Goal: Information Seeking & Learning: Check status

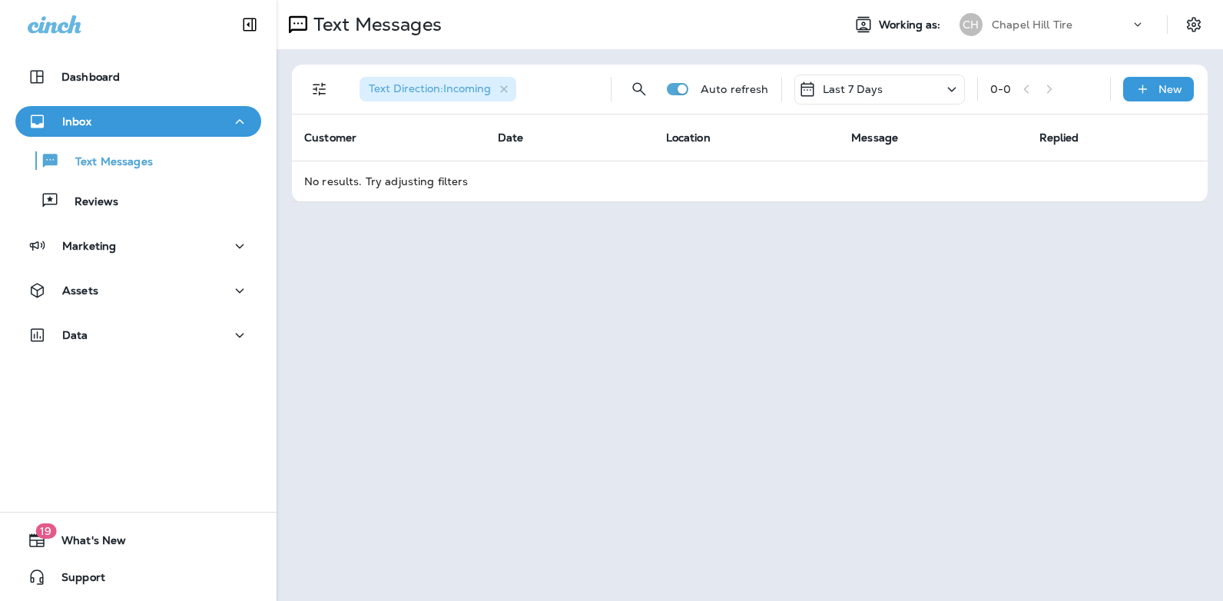
click at [948, 89] on icon at bounding box center [952, 89] width 18 height 19
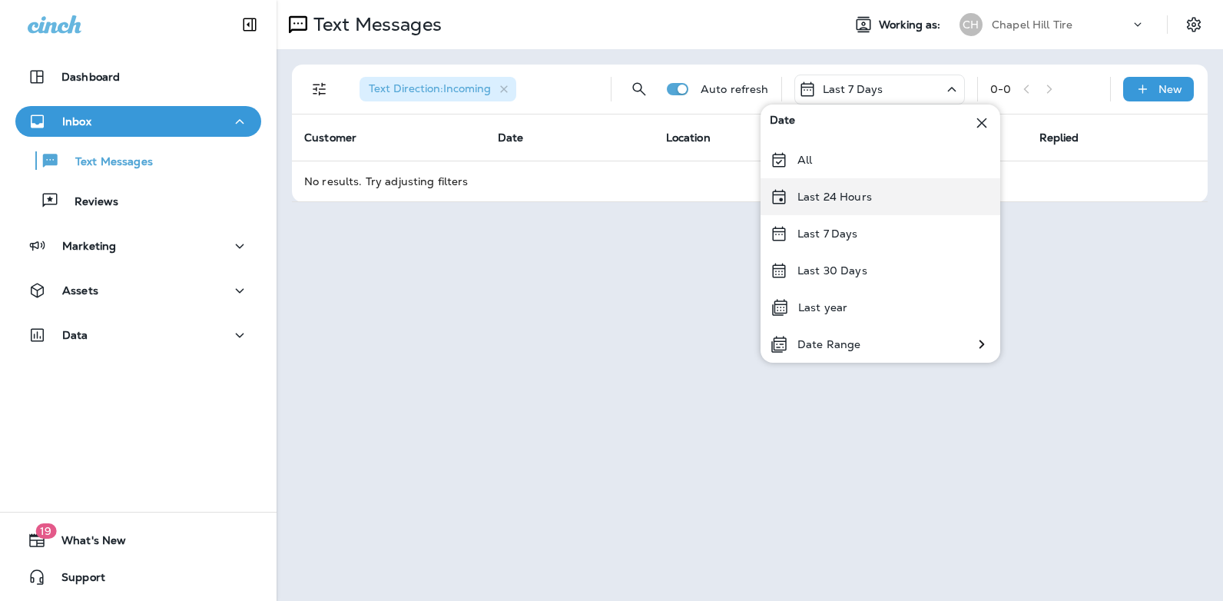
click at [871, 204] on div "Last 24 Hours" at bounding box center [881, 196] width 240 height 37
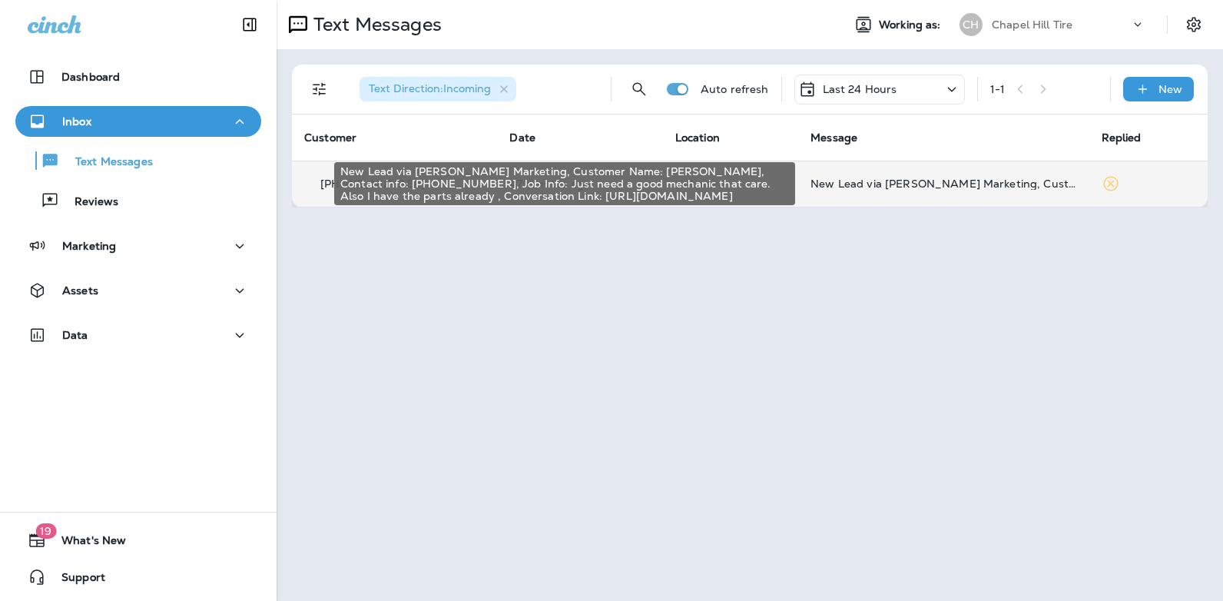
click at [928, 184] on div "New Lead via [PERSON_NAME] Marketing, Customer Name: [PERSON_NAME], Contact inf…" at bounding box center [944, 183] width 266 height 12
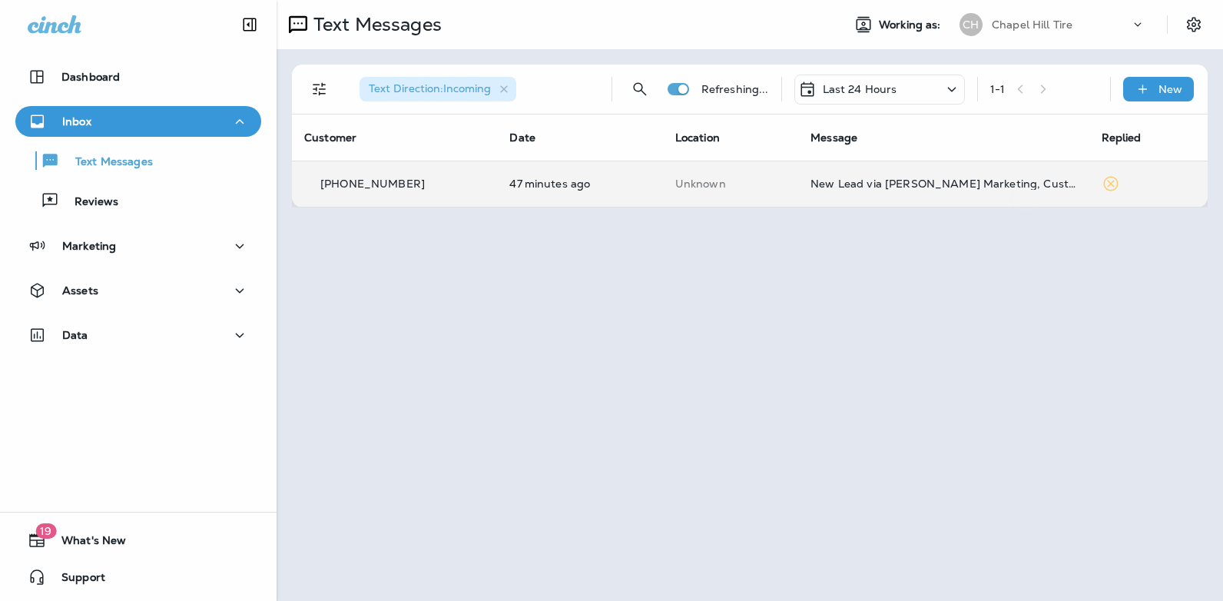
click at [928, 184] on div at bounding box center [1025, 114] width 507 height 204
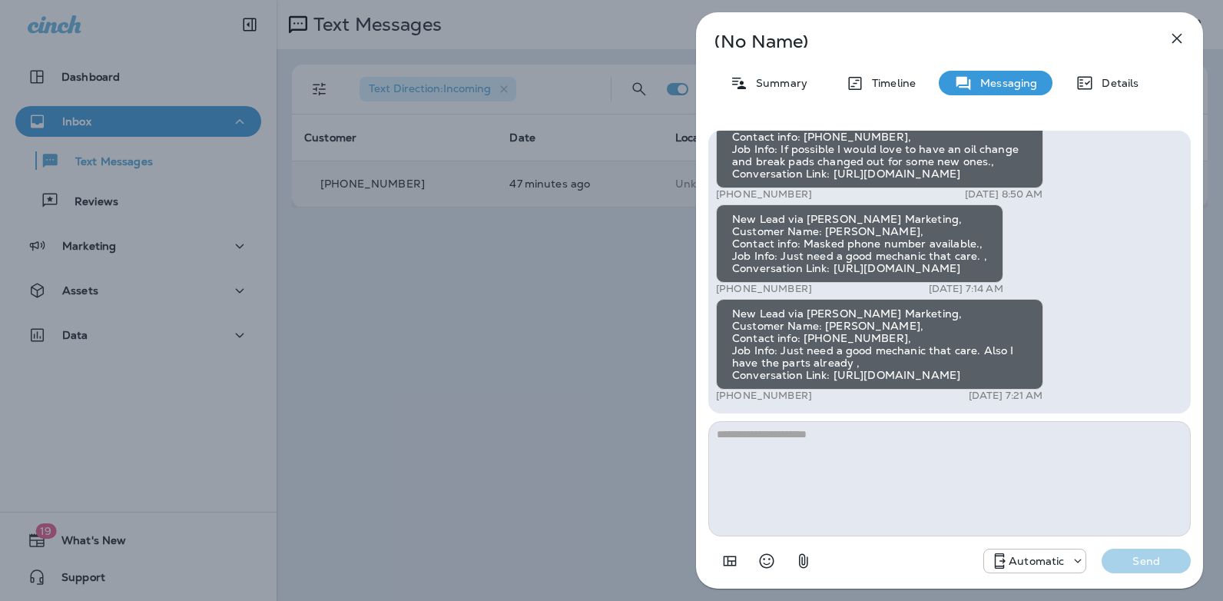
click at [1179, 34] on icon "button" at bounding box center [1177, 38] width 18 height 18
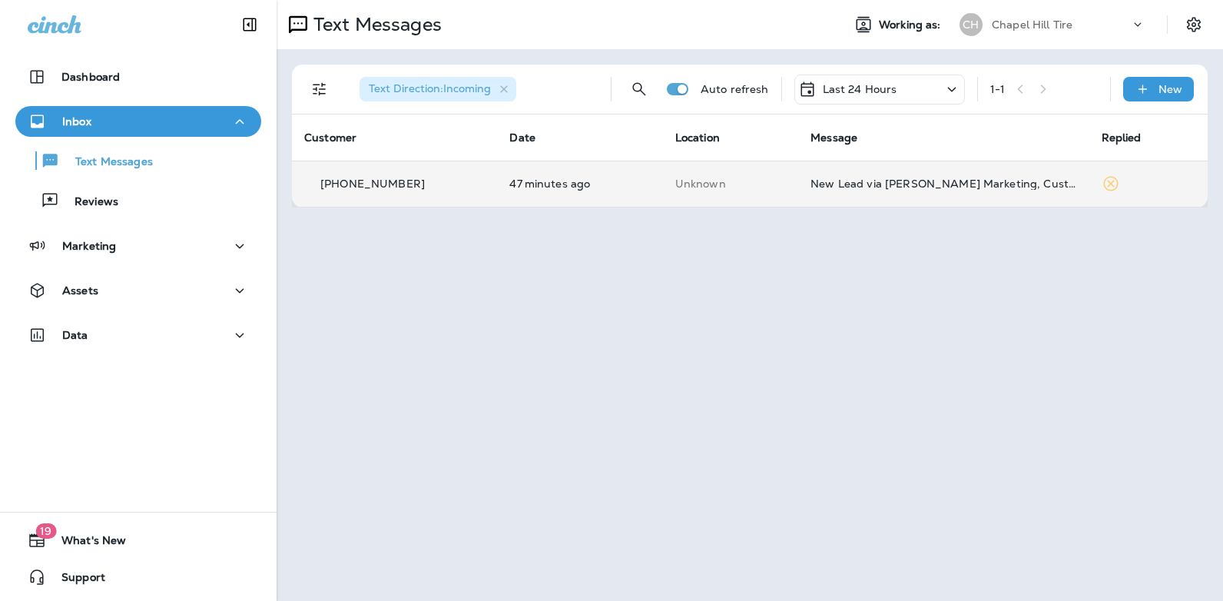
click at [956, 90] on icon at bounding box center [952, 89] width 18 height 19
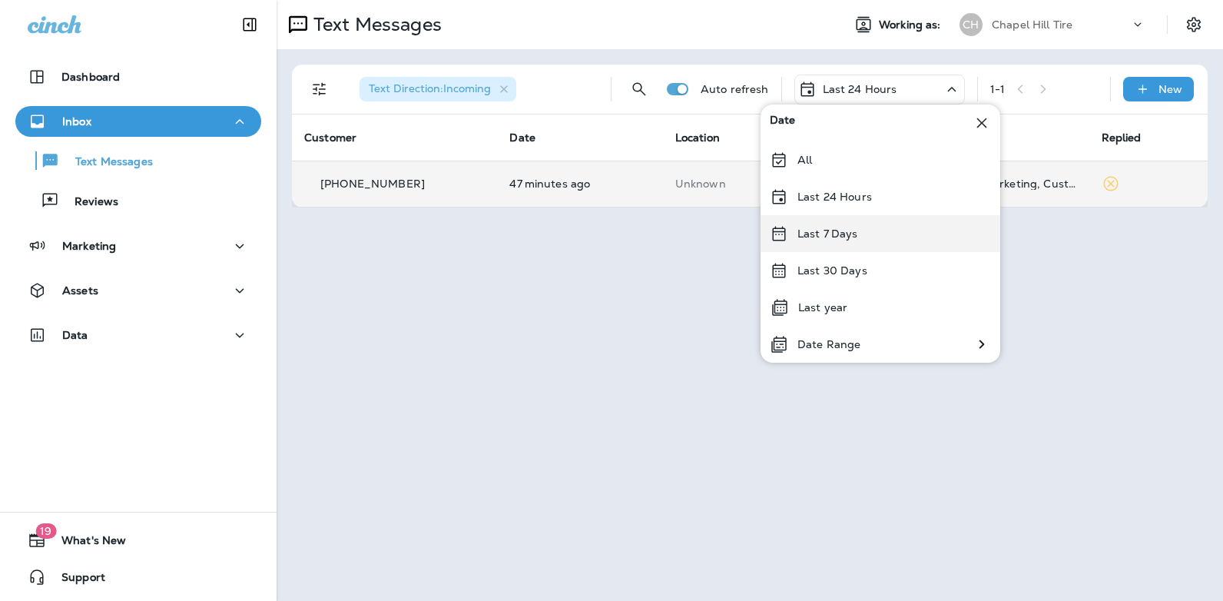
click at [862, 227] on div "Last 7 Days" at bounding box center [881, 233] width 240 height 37
